Goal: Task Accomplishment & Management: Use online tool/utility

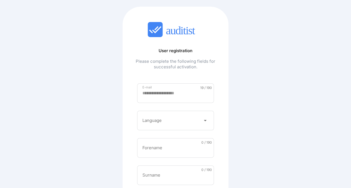
click at [187, 118] on div at bounding box center [171, 120] width 58 height 9
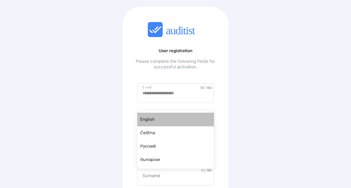
click at [155, 118] on div "English" at bounding box center [178, 119] width 76 height 7
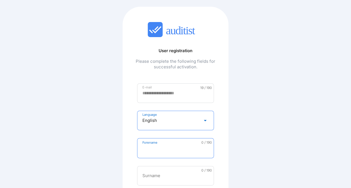
click at [162, 150] on input "Forename" at bounding box center [175, 148] width 66 height 9
type input "******"
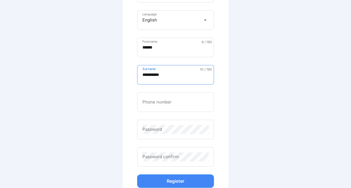
scroll to position [106, 0]
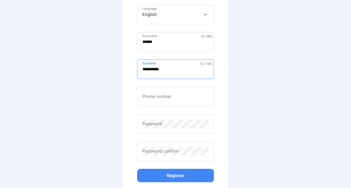
type input "**********"
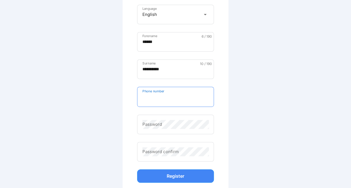
click at [202, 96] on input "Phone number" at bounding box center [175, 97] width 66 height 9
type input "*********"
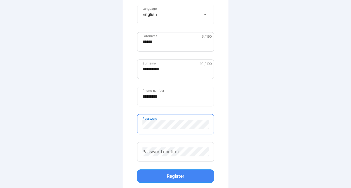
click at [191, 118] on div "Password" at bounding box center [175, 124] width 77 height 20
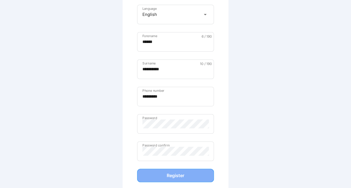
click at [184, 166] on div "Register" at bounding box center [175, 175] width 65 height 7
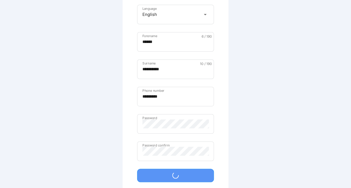
scroll to position [0, 0]
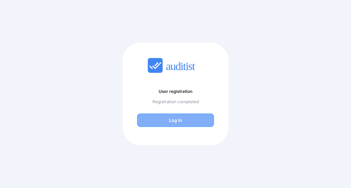
click at [180, 121] on div "Log in" at bounding box center [175, 120] width 65 height 7
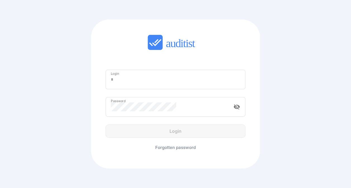
click at [180, 82] on input "Login" at bounding box center [175, 79] width 129 height 9
type input "**********"
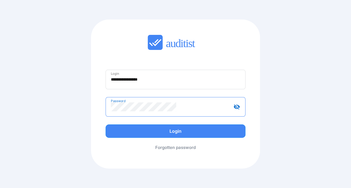
click at [106, 125] on button "Login" at bounding box center [176, 131] width 140 height 13
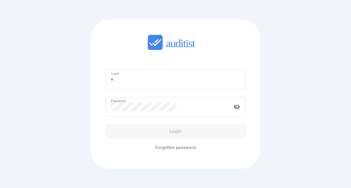
click at [180, 83] on input "Login" at bounding box center [175, 79] width 129 height 9
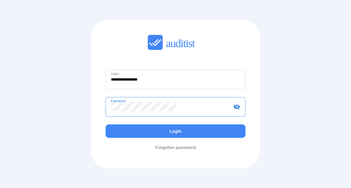
click at [106, 125] on button "Login" at bounding box center [176, 131] width 140 height 13
click at [233, 106] on icon "visibility_off" at bounding box center [236, 107] width 7 height 7
click at [233, 106] on icon "visibility" at bounding box center [236, 107] width 7 height 7
click at [106, 125] on button "Login" at bounding box center [176, 131] width 140 height 13
click at [161, 79] on input "**********" at bounding box center [175, 79] width 129 height 9
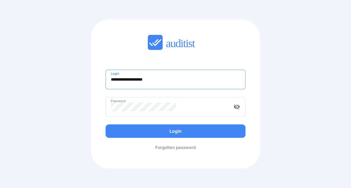
type input "**********"
click at [106, 125] on button "Login" at bounding box center [176, 131] width 140 height 13
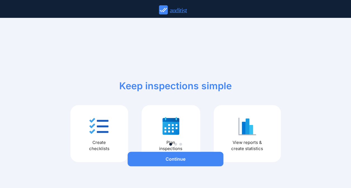
click at [169, 49] on div "Keep inspections simple Create checklists Plan inspections View reports & creat…" at bounding box center [175, 100] width 210 height 124
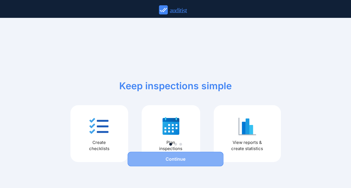
click at [189, 158] on div "Continue" at bounding box center [176, 159] width 96 height 7
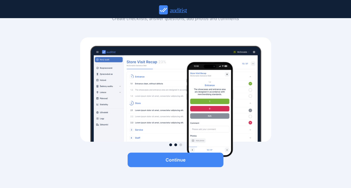
scroll to position [54, 0]
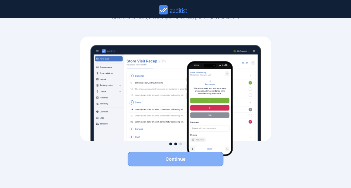
click at [186, 157] on div "Continue" at bounding box center [176, 159] width 96 height 7
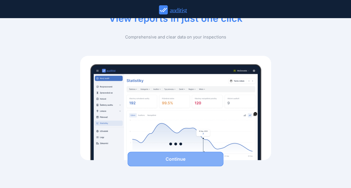
click at [186, 157] on div "Continue" at bounding box center [176, 159] width 96 height 7
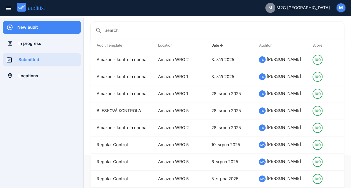
scroll to position [22, 0]
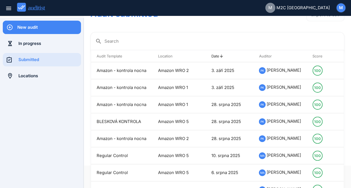
click at [28, 25] on div "New audit" at bounding box center [49, 27] width 64 height 6
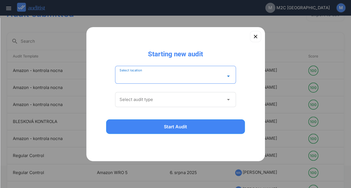
click at [159, 76] on input "Select location" at bounding box center [171, 76] width 104 height 9
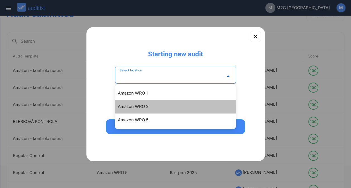
click at [139, 107] on div "Amazon WRO 2" at bounding box center [178, 106] width 121 height 7
type input "**********"
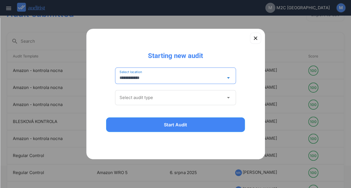
click at [178, 82] on input "**********" at bounding box center [171, 77] width 104 height 9
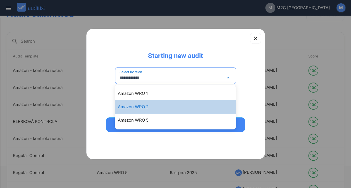
click at [139, 108] on div "Amazon WRO 2" at bounding box center [178, 107] width 121 height 7
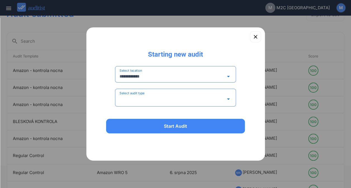
click at [158, 99] on input "Select audit type" at bounding box center [171, 99] width 104 height 9
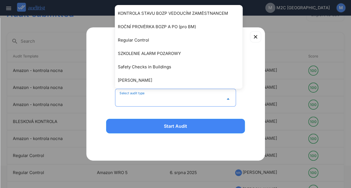
scroll to position [159, 0]
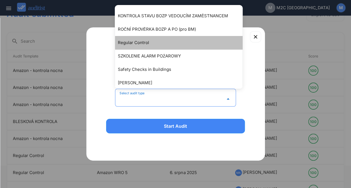
click at [152, 45] on div "Regular Control" at bounding box center [181, 42] width 127 height 7
type input "**********"
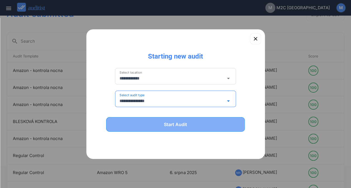
click at [172, 124] on div "Start Audit" at bounding box center [175, 124] width 125 height 7
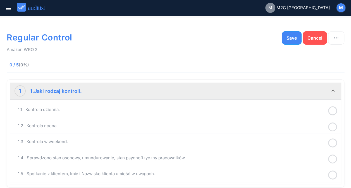
click at [335, 110] on icon at bounding box center [332, 111] width 9 height 11
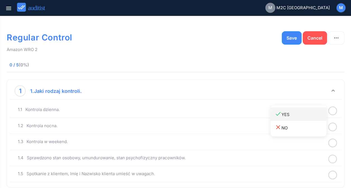
click at [290, 108] on link "done YES" at bounding box center [299, 113] width 56 height 13
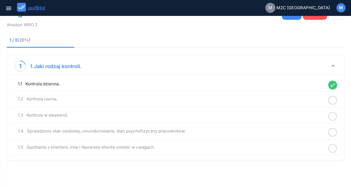
scroll to position [26, 0]
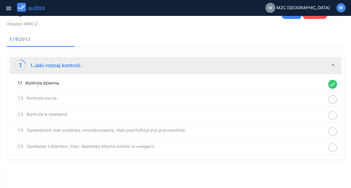
click at [336, 98] on icon at bounding box center [332, 99] width 9 height 11
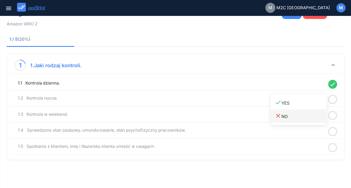
click at [296, 121] on link "close NO" at bounding box center [299, 115] width 56 height 13
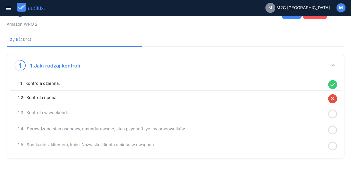
scroll to position [24, 0]
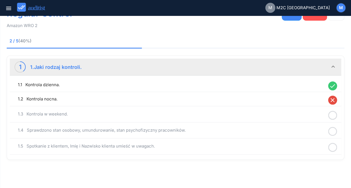
click at [333, 114] on icon at bounding box center [332, 115] width 9 height 11
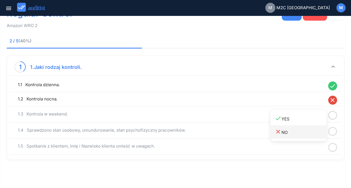
click at [287, 132] on div "close NO" at bounding box center [301, 132] width 52 height 8
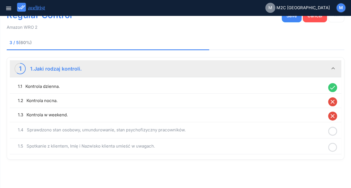
click at [332, 131] on icon at bounding box center [332, 131] width 9 height 11
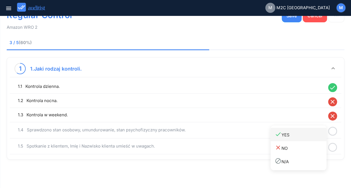
click at [295, 134] on div "done YES" at bounding box center [301, 135] width 52 height 8
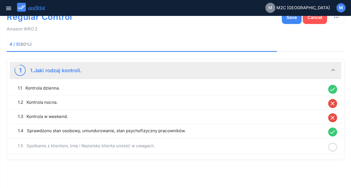
click at [333, 146] on icon at bounding box center [332, 147] width 9 height 11
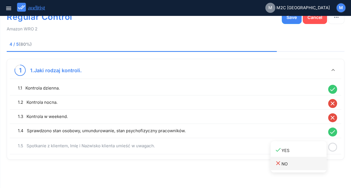
click at [299, 163] on div "close NO" at bounding box center [301, 164] width 52 height 8
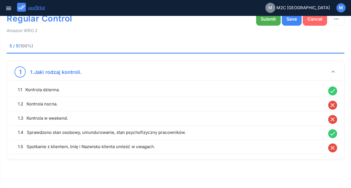
click at [314, 19] on div "Cancel" at bounding box center [314, 19] width 15 height 7
